Goal: Task Accomplishment & Management: Manage account settings

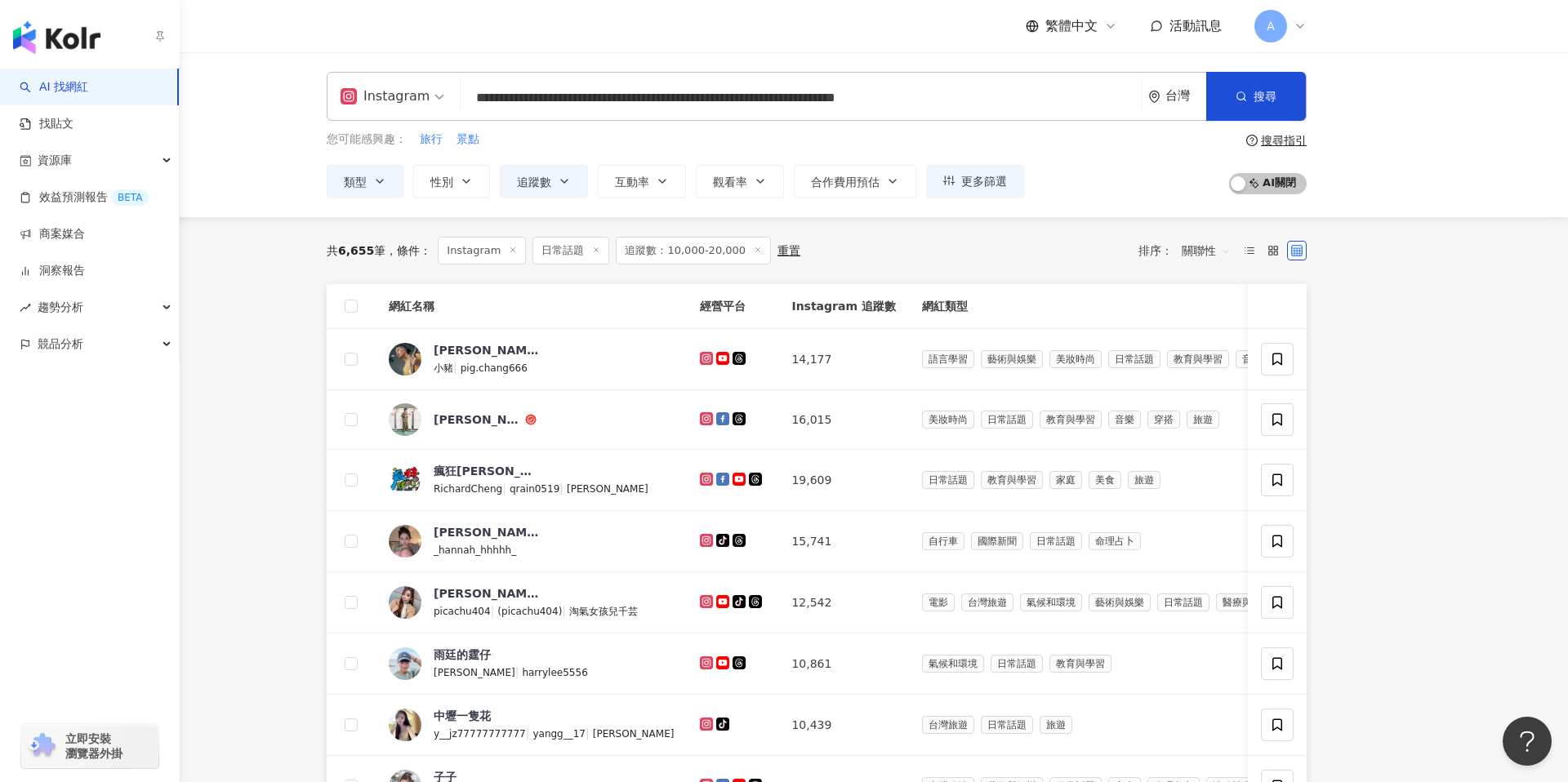
click at [39, 35] on img "button" at bounding box center [57, 38] width 87 height 33
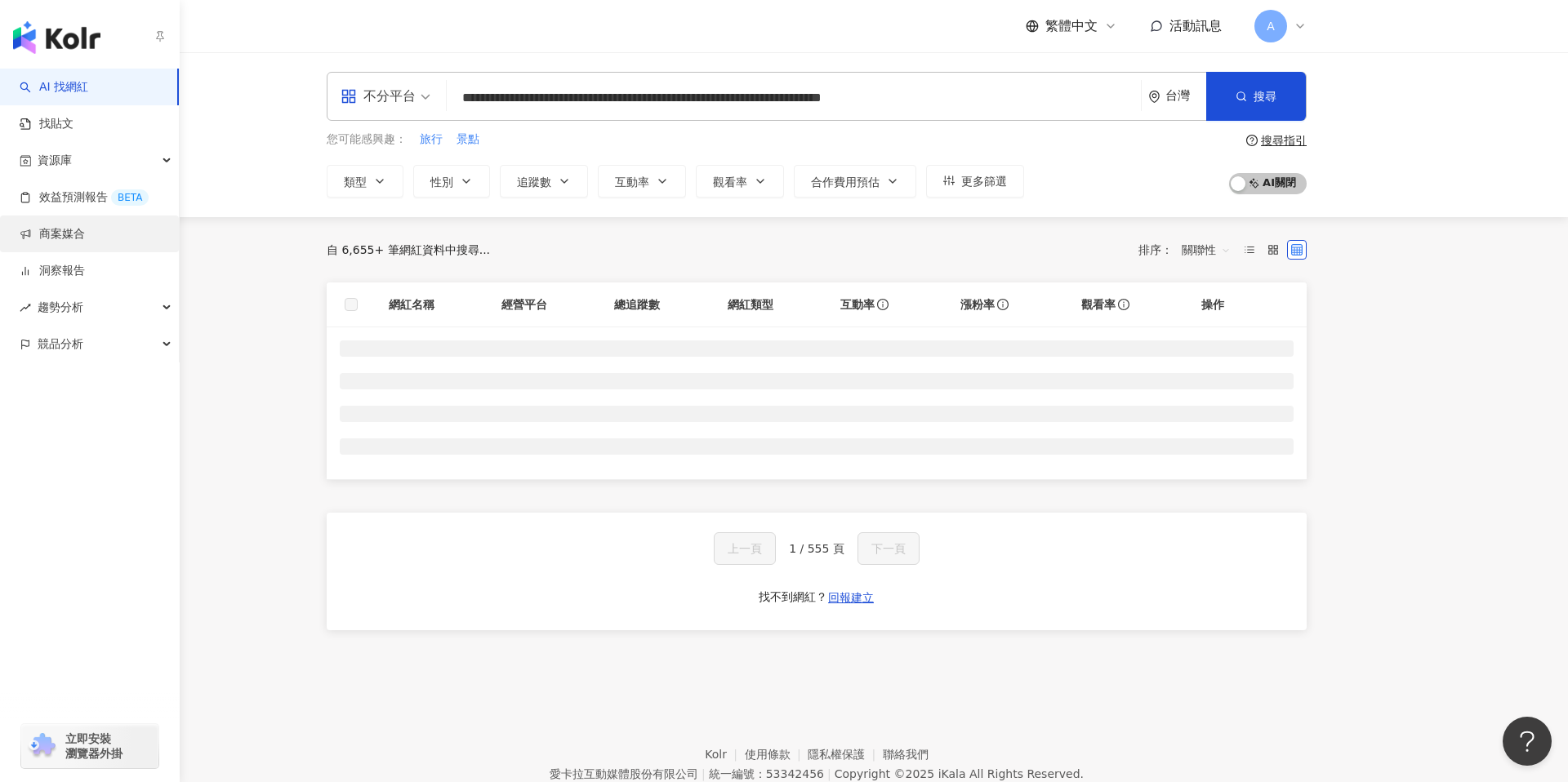
click at [78, 237] on link "商案媒合" at bounding box center [52, 235] width 65 height 16
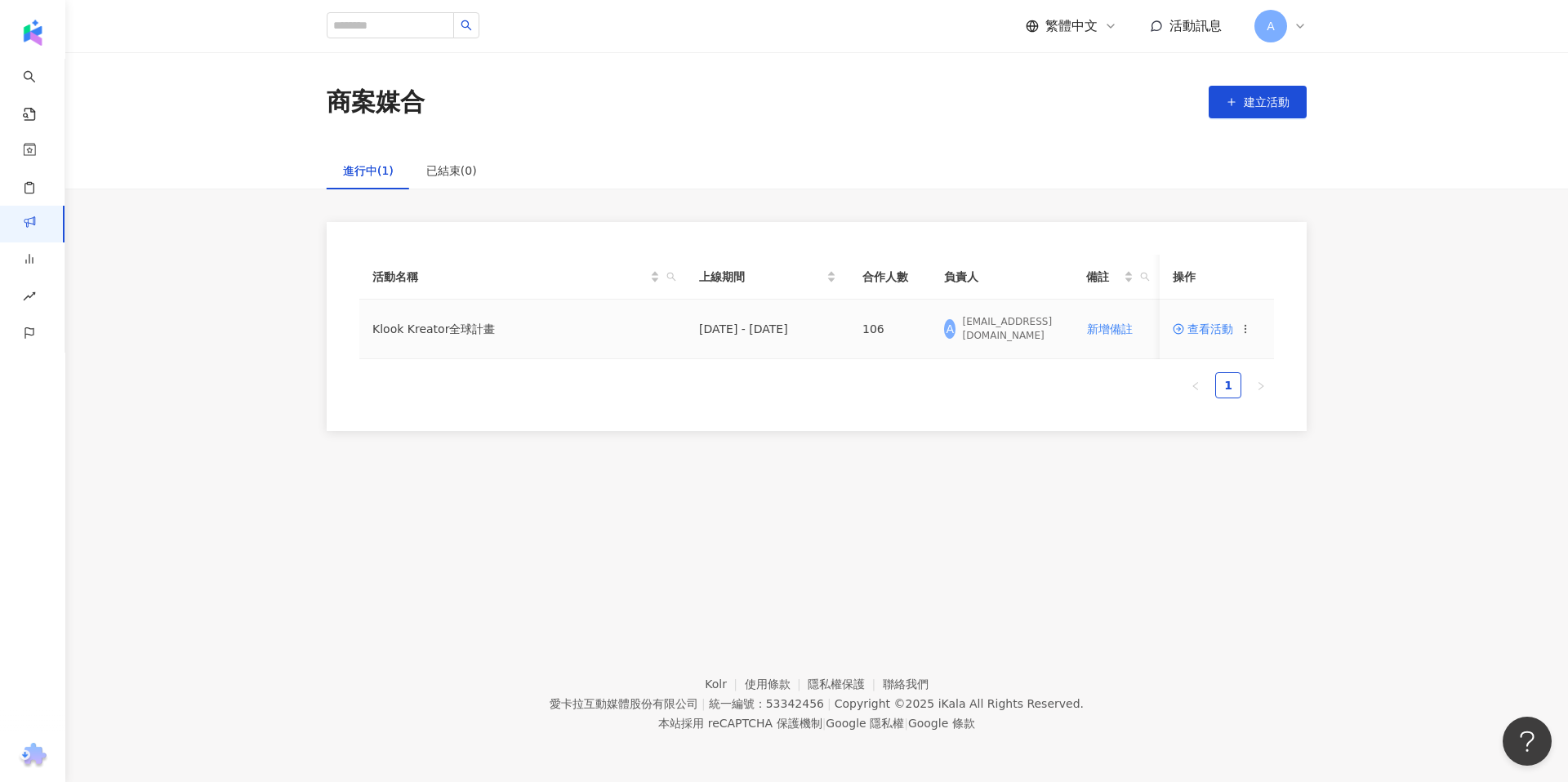
click at [446, 338] on td "Klook Kreator全球計畫" at bounding box center [522, 329] width 327 height 59
click at [1211, 328] on span "查看活動" at bounding box center [1202, 329] width 60 height 12
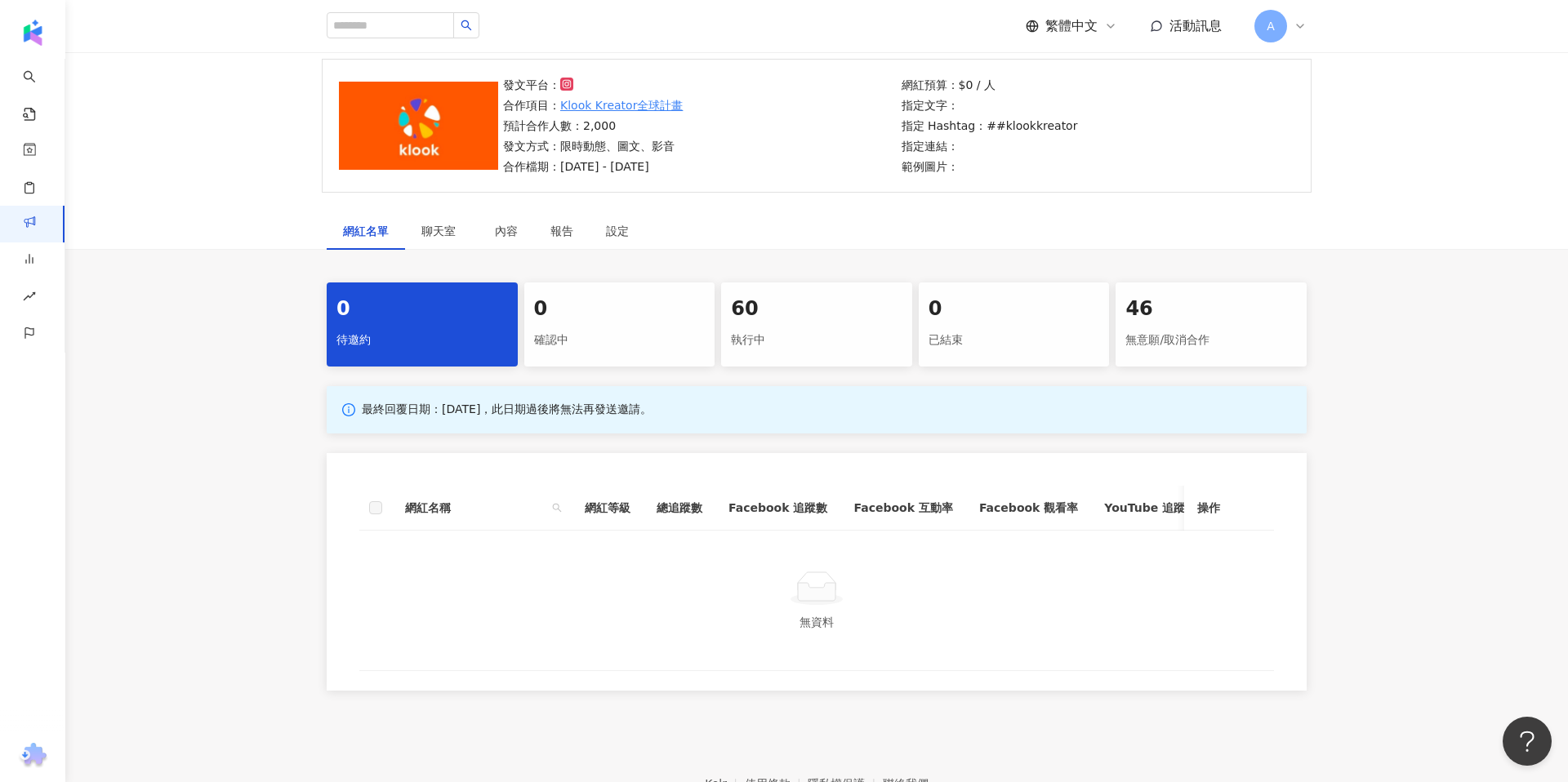
click at [633, 339] on div "確認中" at bounding box center [620, 341] width 171 height 28
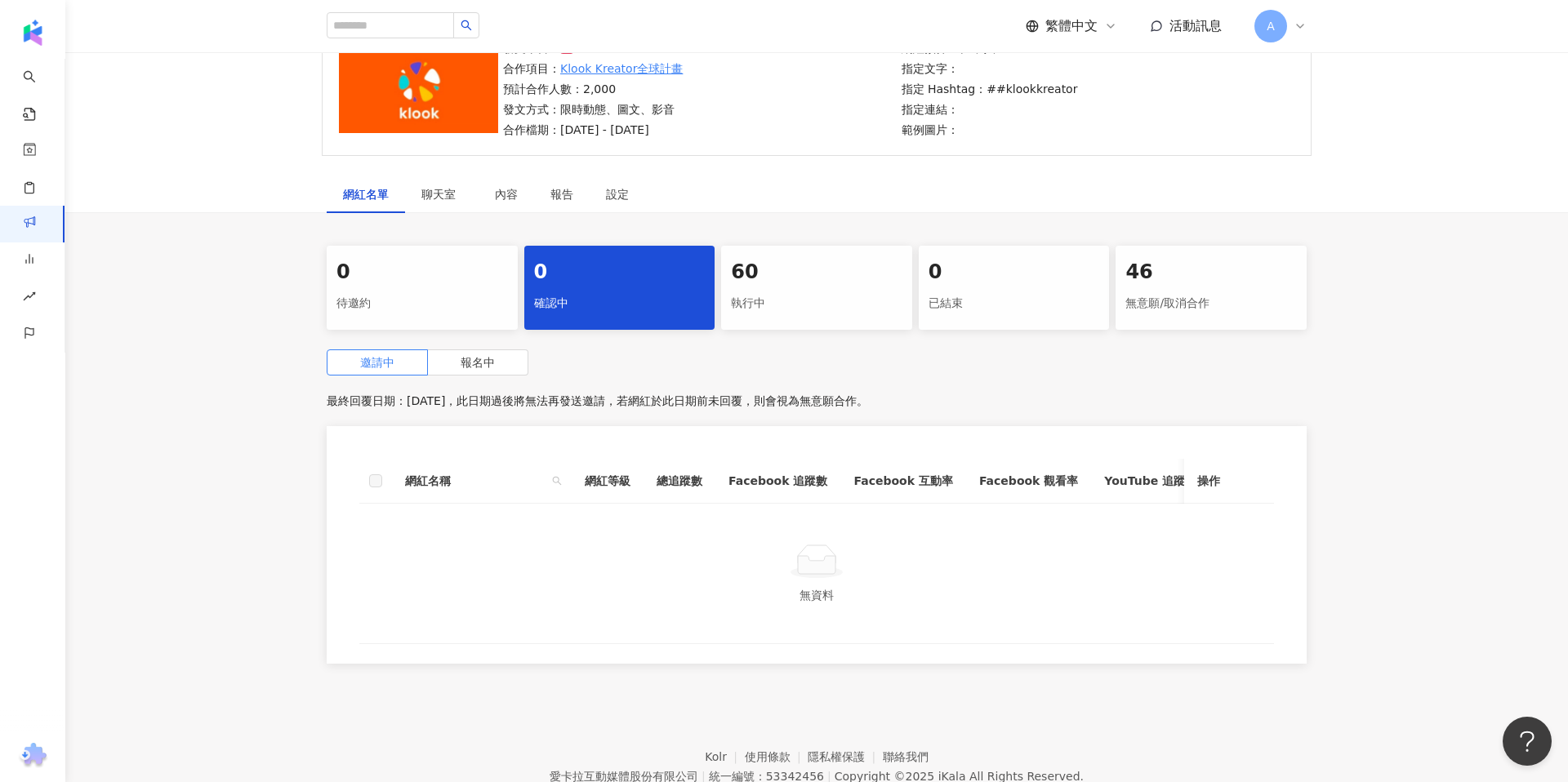
scroll to position [153, 0]
click at [823, 289] on div "執行中" at bounding box center [817, 303] width 171 height 28
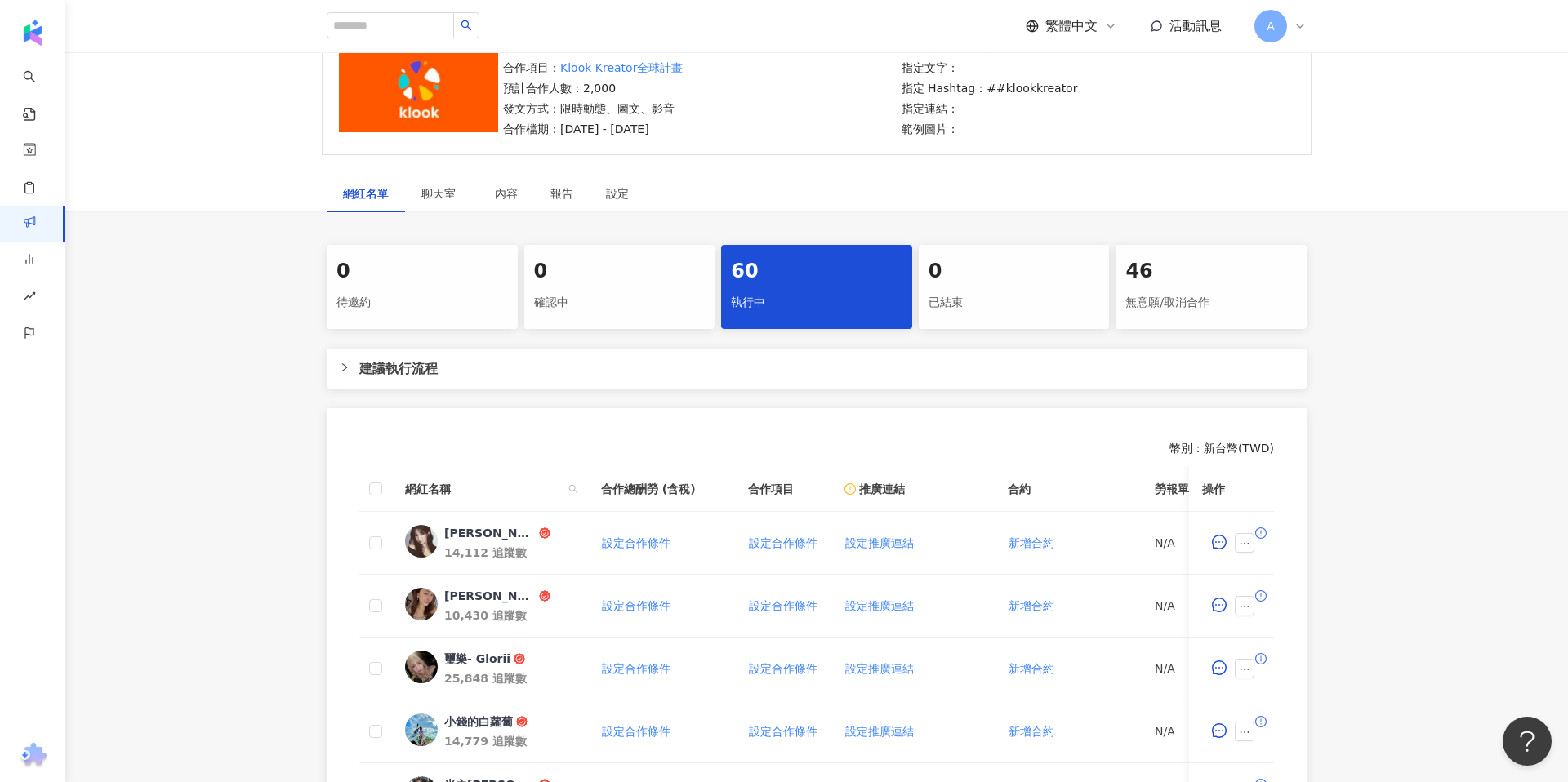
click at [464, 278] on div "0" at bounding box center [422, 272] width 171 height 28
